Goal: Task Accomplishment & Management: Manage account settings

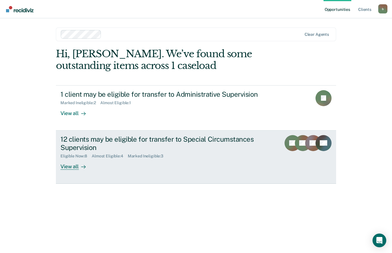
click at [78, 143] on div "12 clients may be eligible for transfer to Special Circumstances Supervision" at bounding box center [160, 143] width 201 height 17
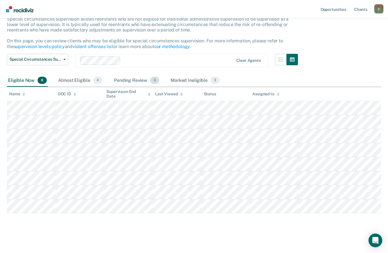
scroll to position [41, 0]
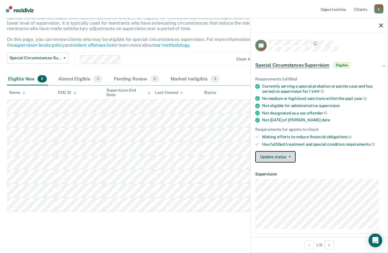
click at [273, 155] on button "Update status" at bounding box center [275, 156] width 40 height 11
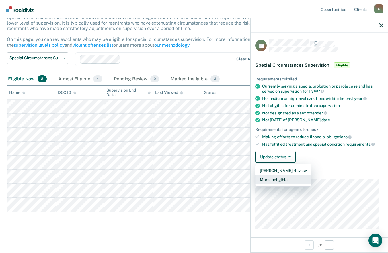
click at [281, 179] on button "Mark Ineligible" at bounding box center [283, 179] width 56 height 9
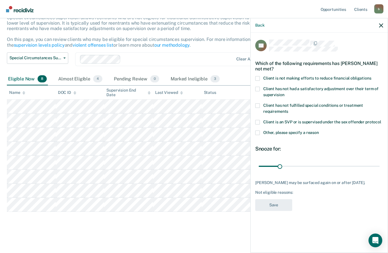
click at [288, 78] on span "Client is not making efforts to reduce financial obligations" at bounding box center [317, 78] width 108 height 5
click at [371, 76] on input "Client is not making efforts to reduce financial obligations" at bounding box center [371, 76] width 0 height 0
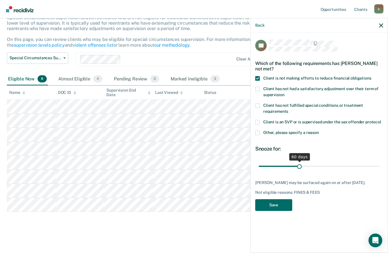
drag, startPoint x: 280, startPoint y: 166, endPoint x: 299, endPoint y: 165, distance: 18.6
type input "60"
click at [299, 165] on input "range" at bounding box center [318, 166] width 121 height 10
click at [284, 211] on button "Save" at bounding box center [273, 205] width 37 height 12
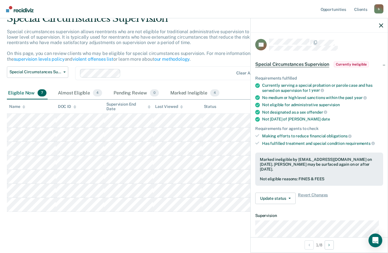
scroll to position [0, 0]
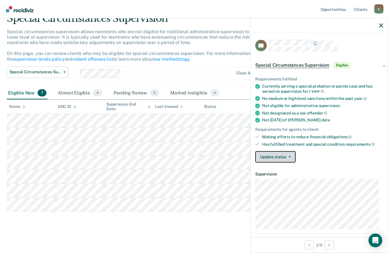
click at [274, 156] on button "Update status" at bounding box center [275, 156] width 40 height 11
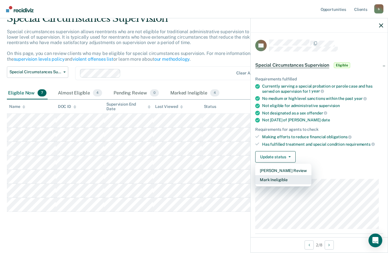
click at [281, 178] on button "Mark Ineligible" at bounding box center [283, 179] width 56 height 9
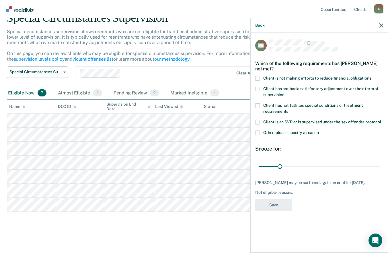
click at [258, 79] on span at bounding box center [257, 78] width 5 height 5
click at [371, 76] on input "Client is not making efforts to reduce financial obligations" at bounding box center [371, 76] width 0 height 0
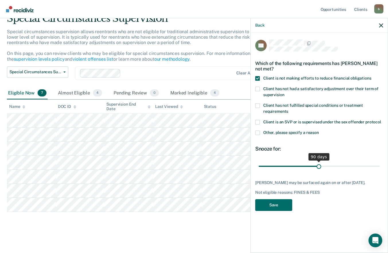
drag, startPoint x: 280, startPoint y: 165, endPoint x: 318, endPoint y: 164, distance: 38.1
type input "90"
click at [318, 164] on input "range" at bounding box center [318, 166] width 121 height 10
click at [282, 207] on button "Save" at bounding box center [273, 205] width 37 height 12
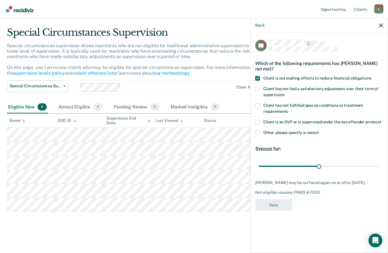
scroll to position [13, 0]
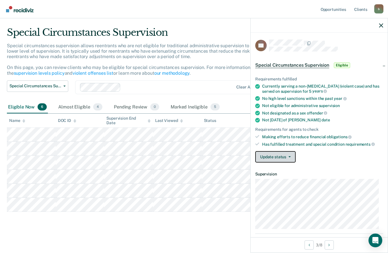
click at [276, 155] on button "Update status" at bounding box center [275, 156] width 40 height 11
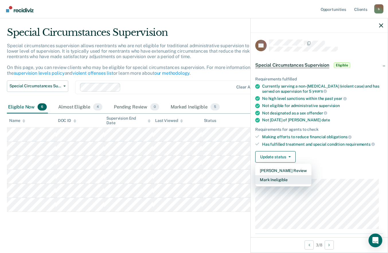
click at [283, 179] on button "Mark Ineligible" at bounding box center [283, 179] width 56 height 9
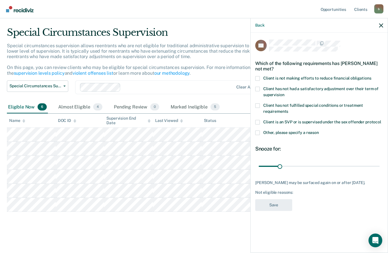
click at [258, 78] on span at bounding box center [257, 78] width 5 height 5
click at [371, 76] on input "Client is not making efforts to reduce financial obligations" at bounding box center [371, 76] width 0 height 0
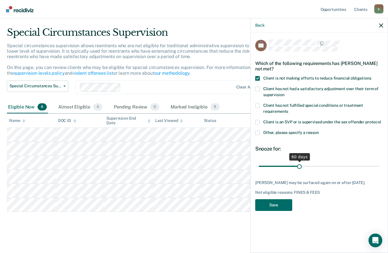
drag, startPoint x: 280, startPoint y: 165, endPoint x: 299, endPoint y: 165, distance: 18.6
type input "60"
click at [299, 165] on input "range" at bounding box center [318, 166] width 121 height 10
click at [283, 211] on button "Save" at bounding box center [273, 205] width 37 height 12
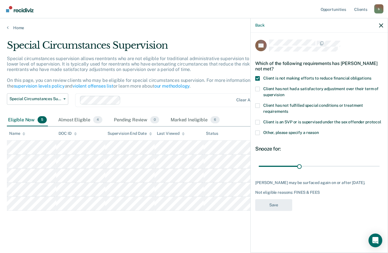
scroll to position [0, 0]
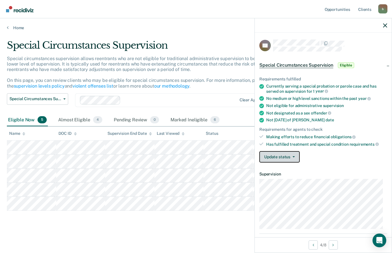
click at [269, 155] on button "Update status" at bounding box center [279, 156] width 40 height 11
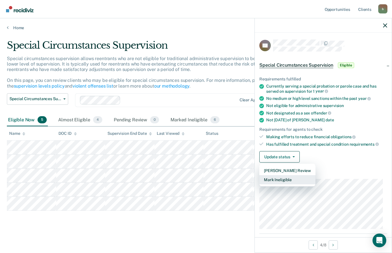
click at [280, 179] on button "Mark Ineligible" at bounding box center [287, 179] width 56 height 9
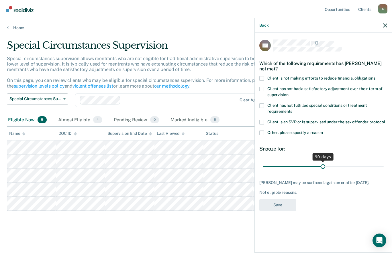
drag, startPoint x: 284, startPoint y: 166, endPoint x: 323, endPoint y: 167, distance: 38.4
type input "90"
click at [323, 167] on input "range" at bounding box center [323, 166] width 121 height 10
click at [261, 78] on span at bounding box center [261, 78] width 5 height 5
click at [375, 76] on input "Client is not making efforts to reduce financial obligations" at bounding box center [375, 76] width 0 height 0
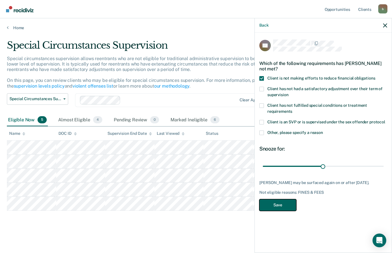
click at [281, 211] on button "Save" at bounding box center [277, 205] width 37 height 12
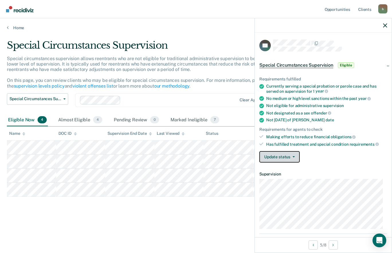
click at [279, 154] on button "Update status" at bounding box center [279, 156] width 40 height 11
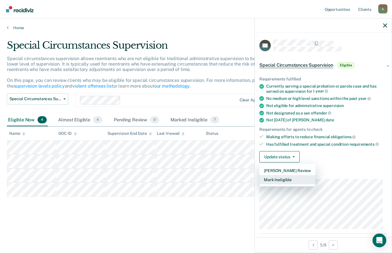
click at [282, 182] on button "Mark Ineligible" at bounding box center [287, 179] width 56 height 9
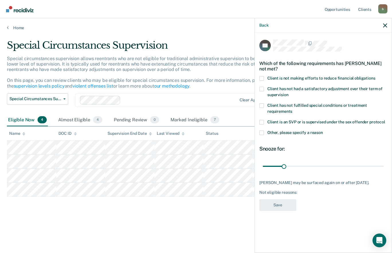
click at [262, 79] on span at bounding box center [261, 78] width 5 height 5
click at [375, 76] on input "Client is not making efforts to reduce financial obligations" at bounding box center [375, 76] width 0 height 0
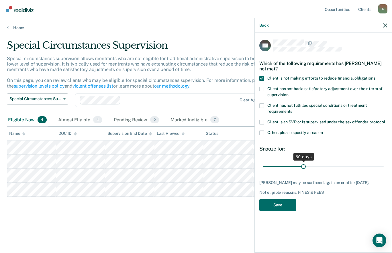
drag, startPoint x: 284, startPoint y: 167, endPoint x: 303, endPoint y: 166, distance: 19.5
type input "60"
click at [303, 166] on input "range" at bounding box center [323, 166] width 121 height 10
click at [288, 204] on button "Save" at bounding box center [277, 205] width 37 height 12
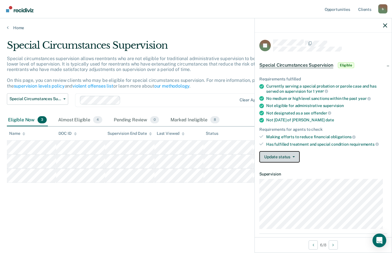
click at [268, 153] on button "Update status" at bounding box center [279, 156] width 40 height 11
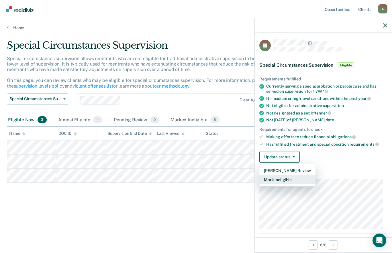
click at [277, 183] on button "Mark Ineligible" at bounding box center [287, 179] width 56 height 9
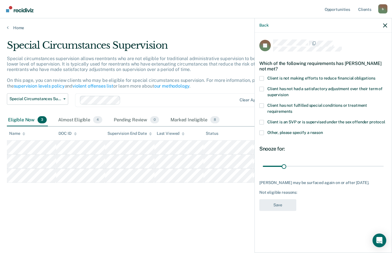
click at [261, 77] on span at bounding box center [261, 78] width 5 height 5
click at [375, 76] on input "Client is not making efforts to reduce financial obligations" at bounding box center [375, 76] width 0 height 0
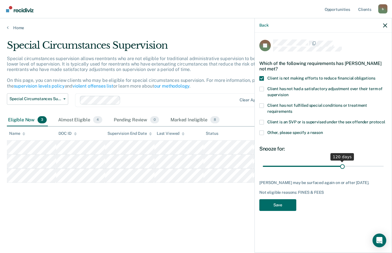
drag, startPoint x: 284, startPoint y: 166, endPoint x: 343, endPoint y: 166, distance: 58.1
type input "120"
click at [343, 166] on input "range" at bounding box center [323, 166] width 121 height 10
click at [284, 207] on button "Save" at bounding box center [277, 205] width 37 height 12
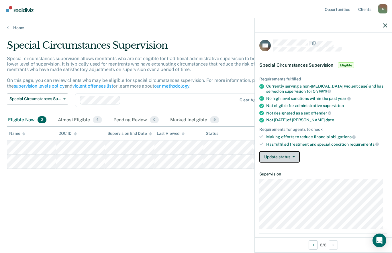
click at [267, 156] on button "Update status" at bounding box center [279, 156] width 40 height 11
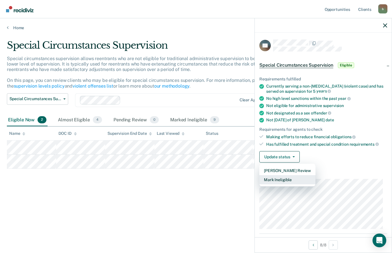
click at [274, 178] on button "Mark Ineligible" at bounding box center [287, 179] width 56 height 9
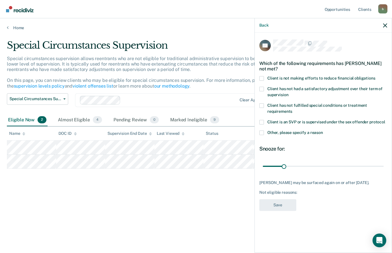
click at [263, 78] on span at bounding box center [261, 78] width 5 height 5
click at [375, 76] on input "Client is not making efforts to reduce financial obligations" at bounding box center [375, 76] width 0 height 0
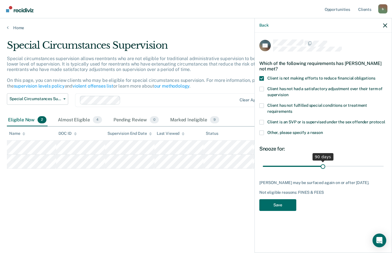
drag, startPoint x: 285, startPoint y: 165, endPoint x: 323, endPoint y: 166, distance: 37.8
type input "90"
click at [323, 166] on input "range" at bounding box center [323, 166] width 121 height 10
click at [287, 203] on button "Save" at bounding box center [277, 205] width 37 height 12
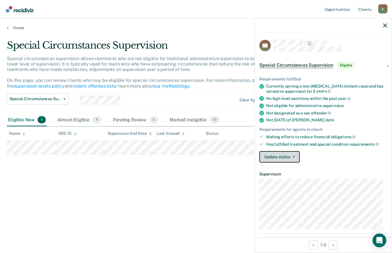
click at [270, 155] on button "Update status" at bounding box center [279, 156] width 40 height 11
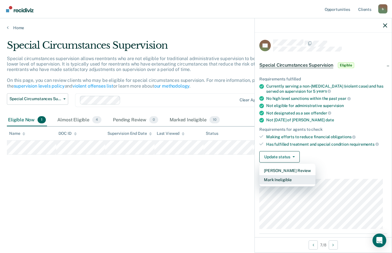
click at [285, 180] on button "Mark Ineligible" at bounding box center [287, 179] width 56 height 9
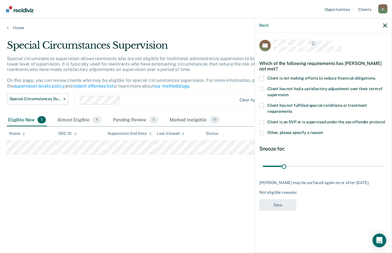
click at [262, 78] on span at bounding box center [261, 78] width 5 height 5
click at [375, 76] on input "Client is not making efforts to reduce financial obligations" at bounding box center [375, 76] width 0 height 0
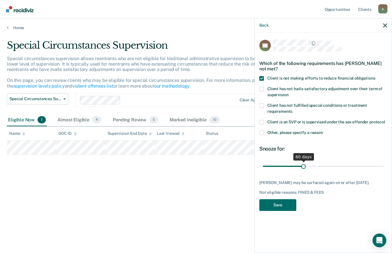
drag, startPoint x: 284, startPoint y: 165, endPoint x: 303, endPoint y: 165, distance: 18.9
type input "60"
click at [303, 165] on input "range" at bounding box center [323, 166] width 121 height 10
click at [285, 205] on button "Save" at bounding box center [277, 205] width 37 height 12
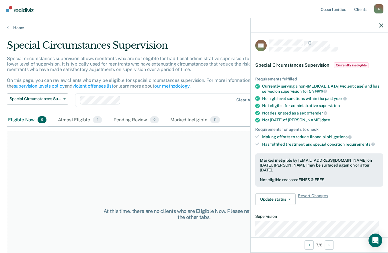
click at [380, 23] on div at bounding box center [318, 25] width 137 height 14
click at [380, 25] on icon "button" at bounding box center [381, 25] width 4 height 4
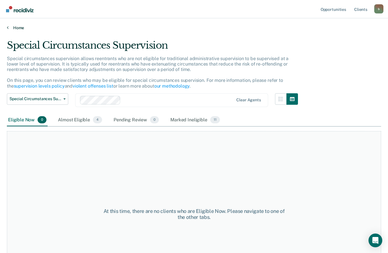
click at [16, 27] on link "Home" at bounding box center [194, 27] width 374 height 5
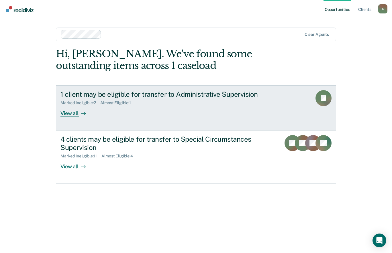
click at [150, 97] on div "1 client may be eligible for transfer to Administrative Supervision" at bounding box center [160, 94] width 201 height 8
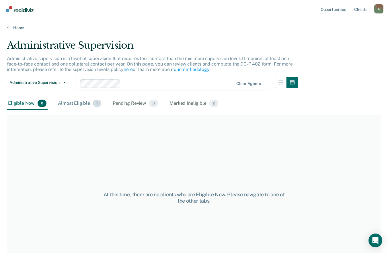
click at [80, 104] on div "Almost Eligible 1" at bounding box center [80, 103] width 46 height 13
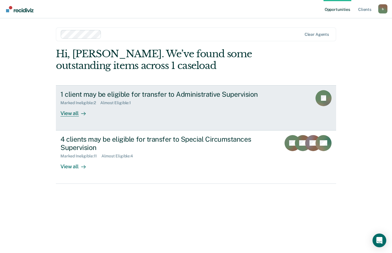
click at [101, 98] on div "1 client may be eligible for transfer to Administrative Supervision" at bounding box center [160, 94] width 201 height 8
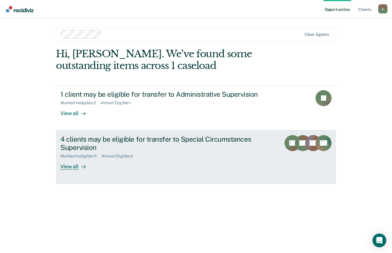
click at [130, 152] on div "Marked Ineligible : 11 Almost Eligible : 4" at bounding box center [160, 155] width 201 height 7
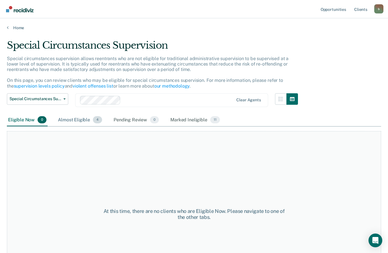
click at [76, 117] on div "Almost Eligible 4" at bounding box center [80, 120] width 46 height 13
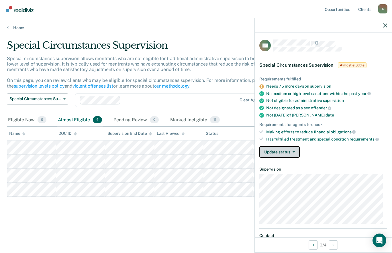
click at [294, 151] on button "Update status" at bounding box center [279, 151] width 40 height 11
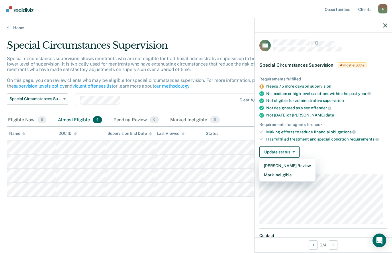
click at [211, 42] on div "Special Circumstances Supervision" at bounding box center [154, 48] width 294 height 16
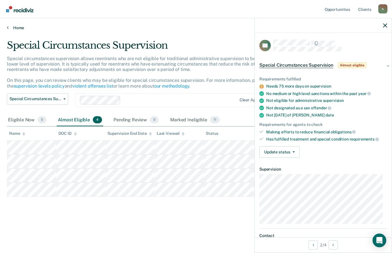
click at [11, 27] on link "Home" at bounding box center [196, 27] width 378 height 5
